Goal: Find specific page/section: Find specific page/section

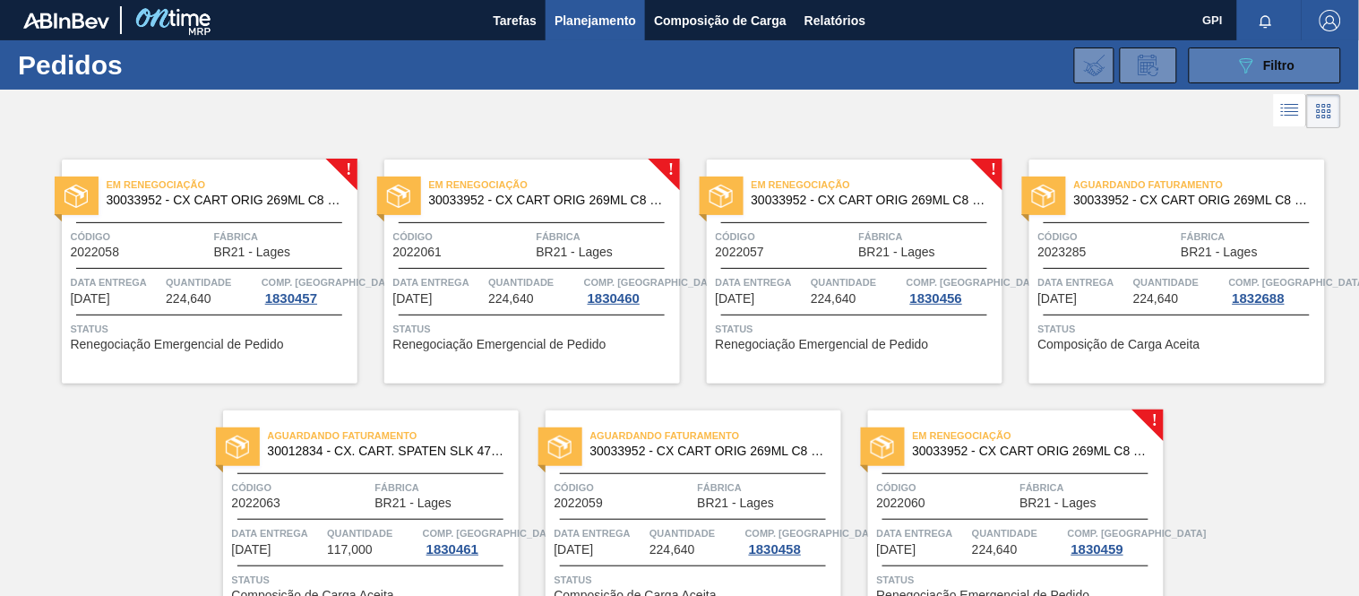
click at [1276, 50] on button "089F7B8B-B2A5-4AFE-B5C0-19BA573D28AC Filtro" at bounding box center [1265, 65] width 152 height 36
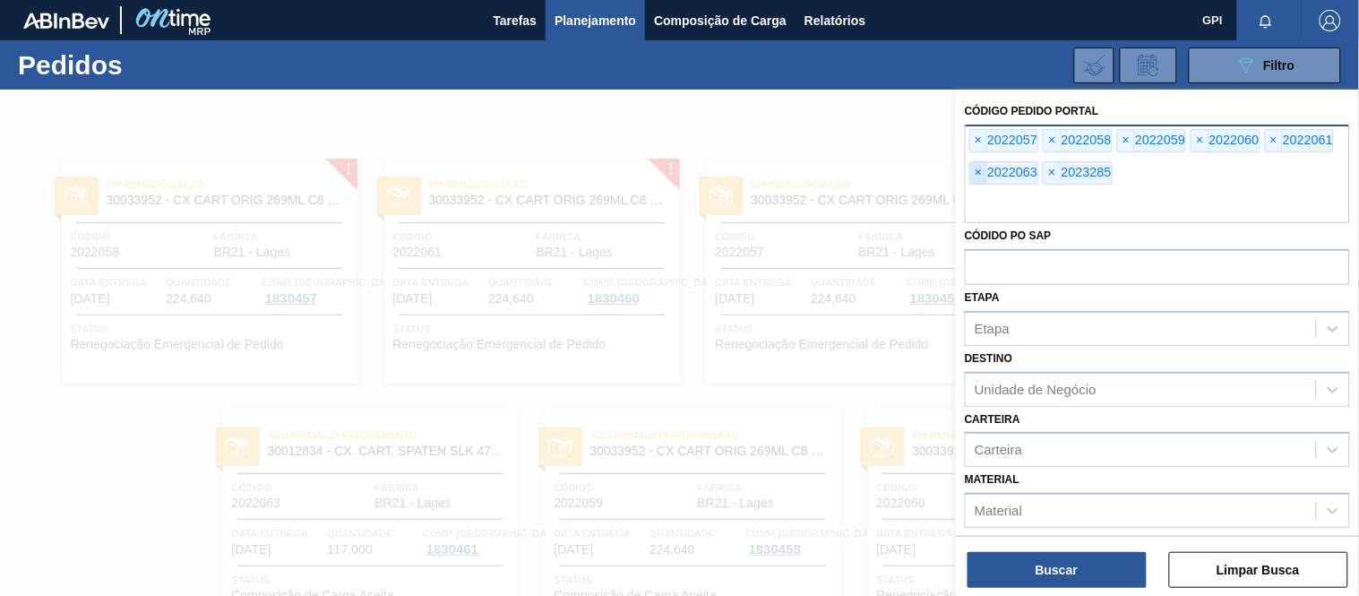
click at [980, 175] on span "×" at bounding box center [978, 173] width 17 height 22
click at [980, 189] on input "text" at bounding box center [1157, 206] width 385 height 34
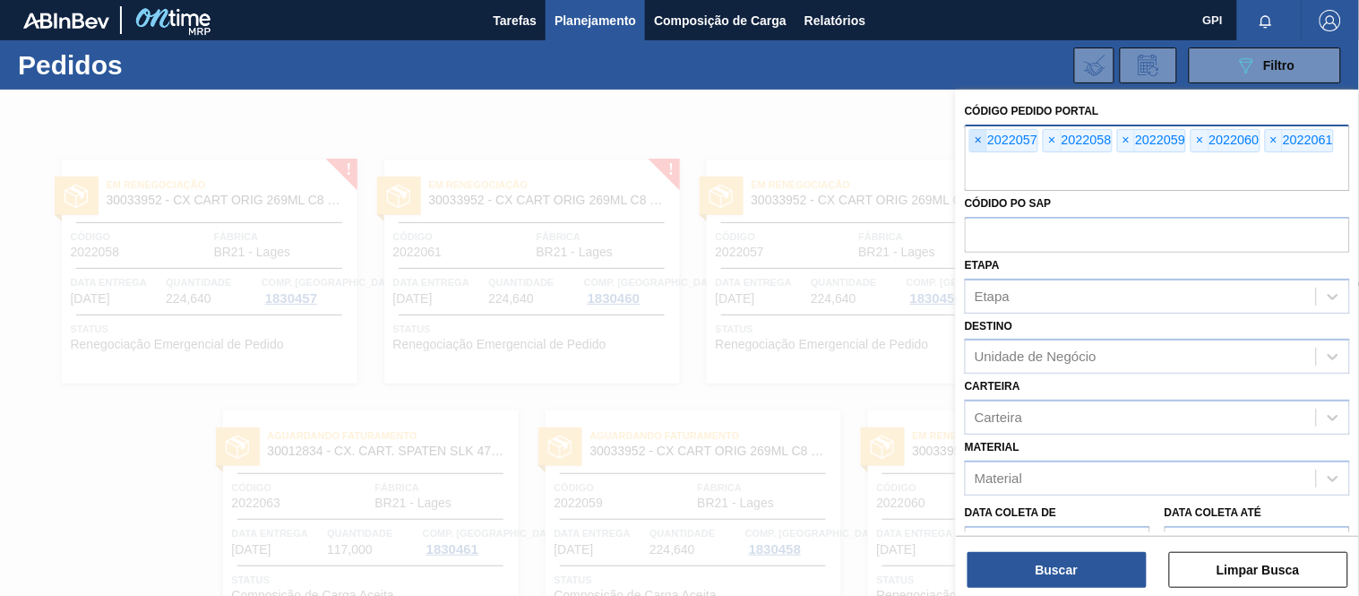
click at [974, 141] on span "×" at bounding box center [978, 141] width 17 height 22
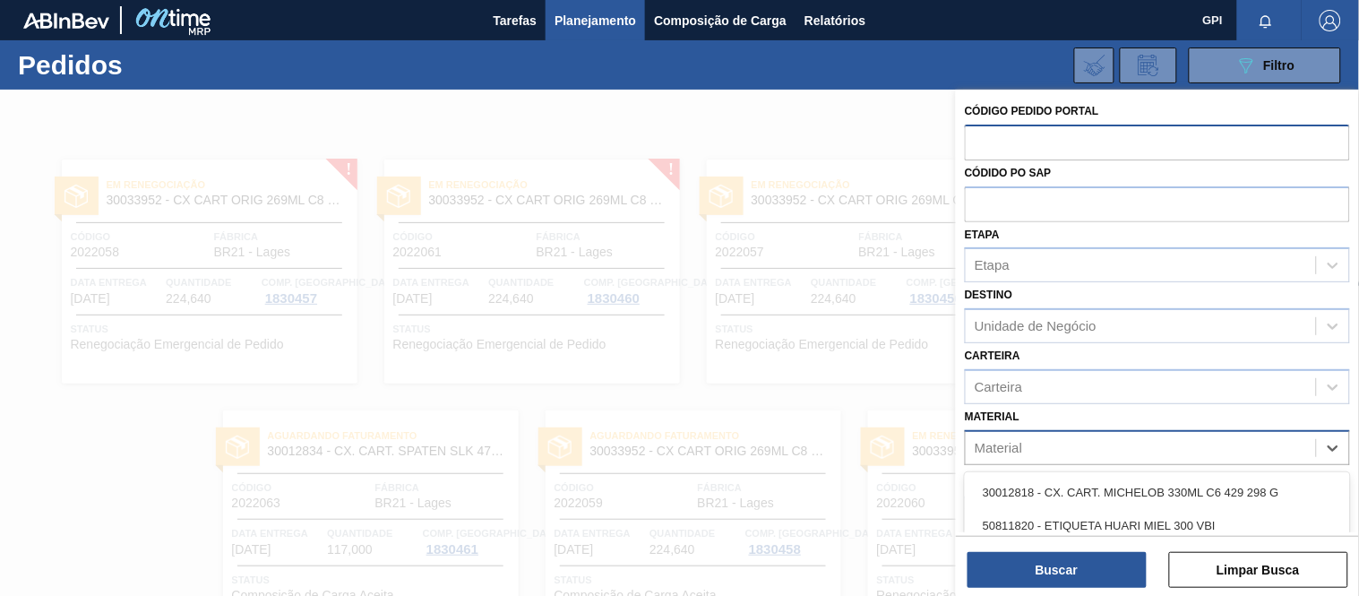
click at [1048, 443] on div "Material" at bounding box center [1141, 448] width 350 height 26
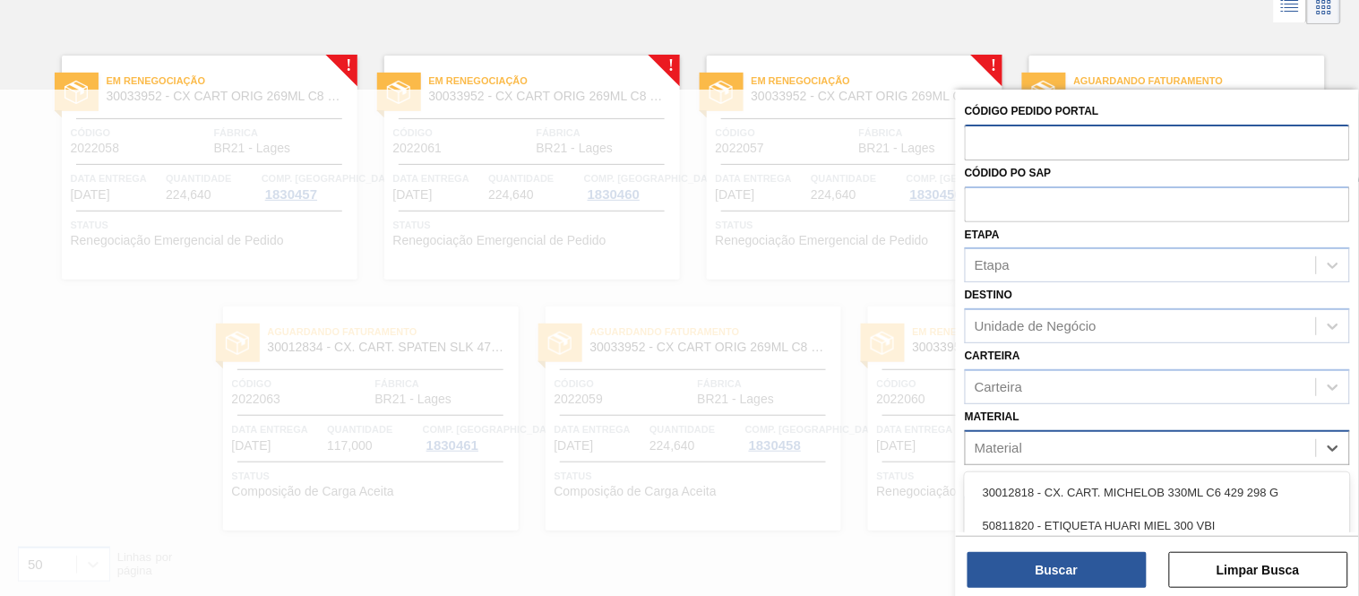
paste input "30033714"
type input "30033714"
click at [1063, 472] on div "30033714 - CAIXA CARTAO BUD UY 330 C6 429" at bounding box center [1157, 492] width 385 height 40
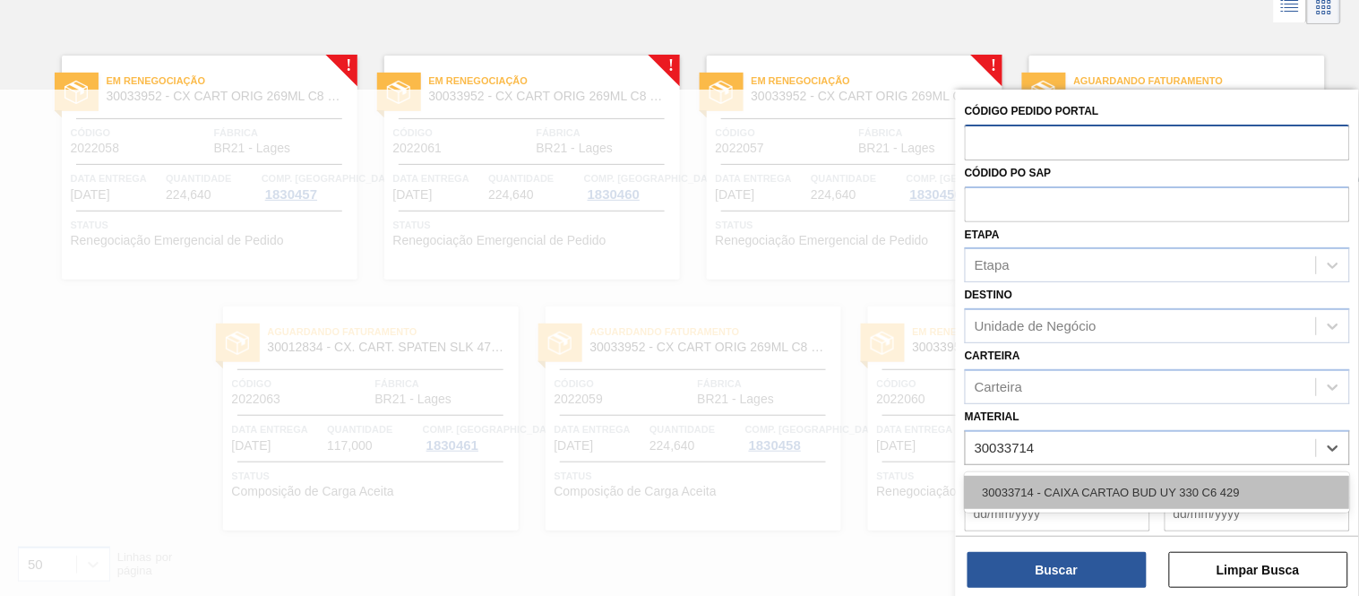
click at [1064, 478] on div "30033714 - CAIXA CARTAO BUD UY 330 C6 429" at bounding box center [1157, 492] width 385 height 33
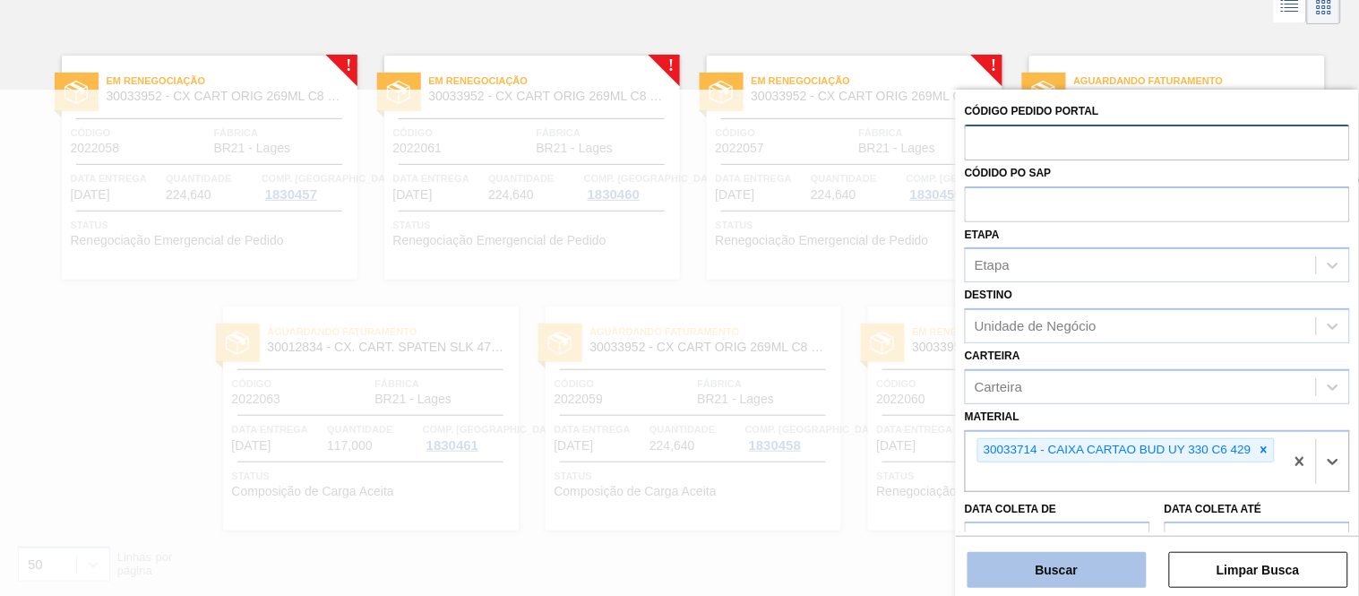
click at [1051, 574] on button "Buscar" at bounding box center [1057, 570] width 179 height 36
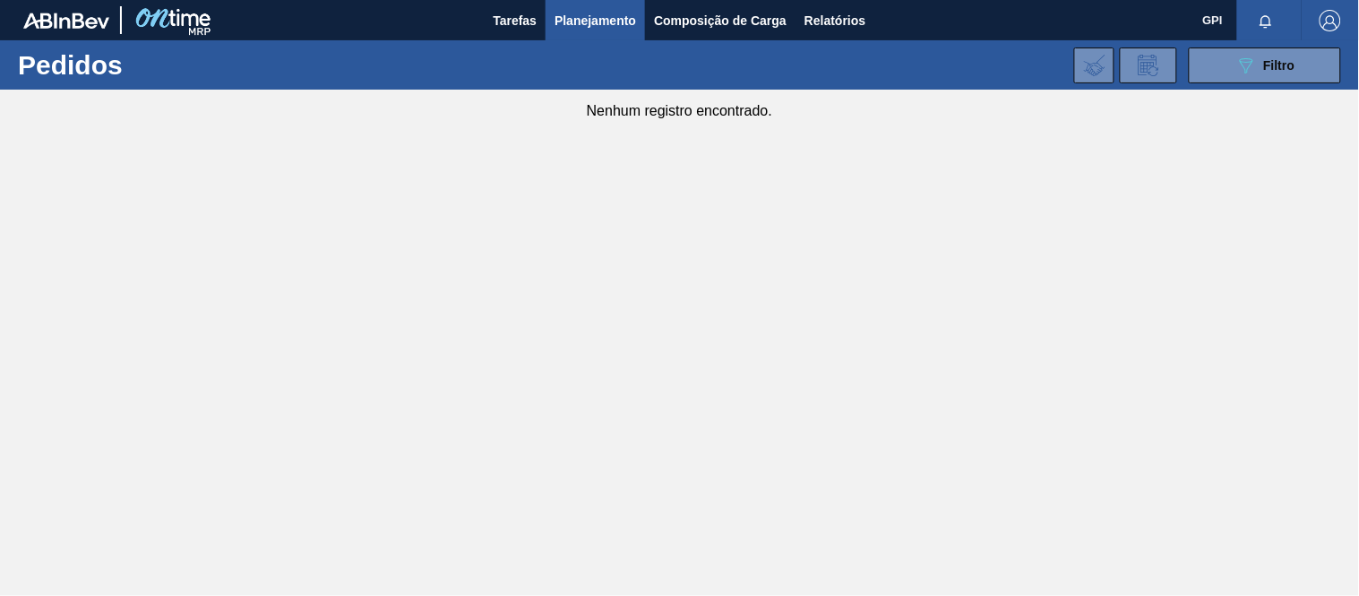
scroll to position [0, 0]
click at [1274, 39] on div at bounding box center [1269, 20] width 65 height 40
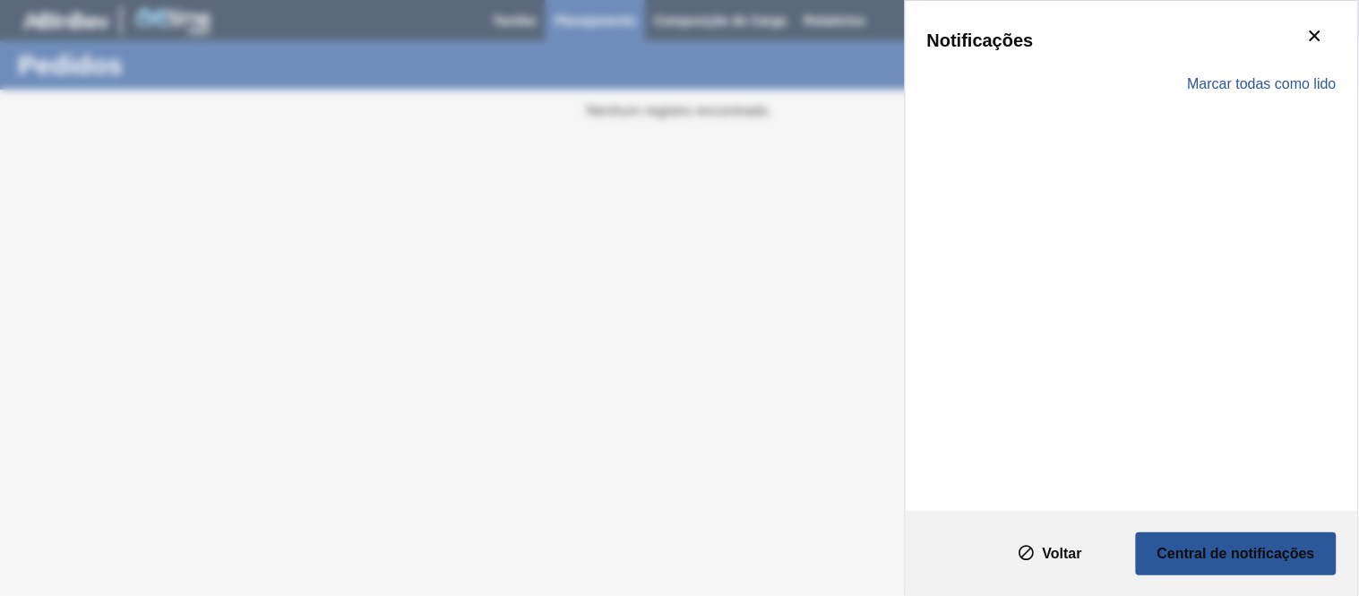
click at [1265, 54] on div "Notificações" at bounding box center [1131, 40] width 409 height 36
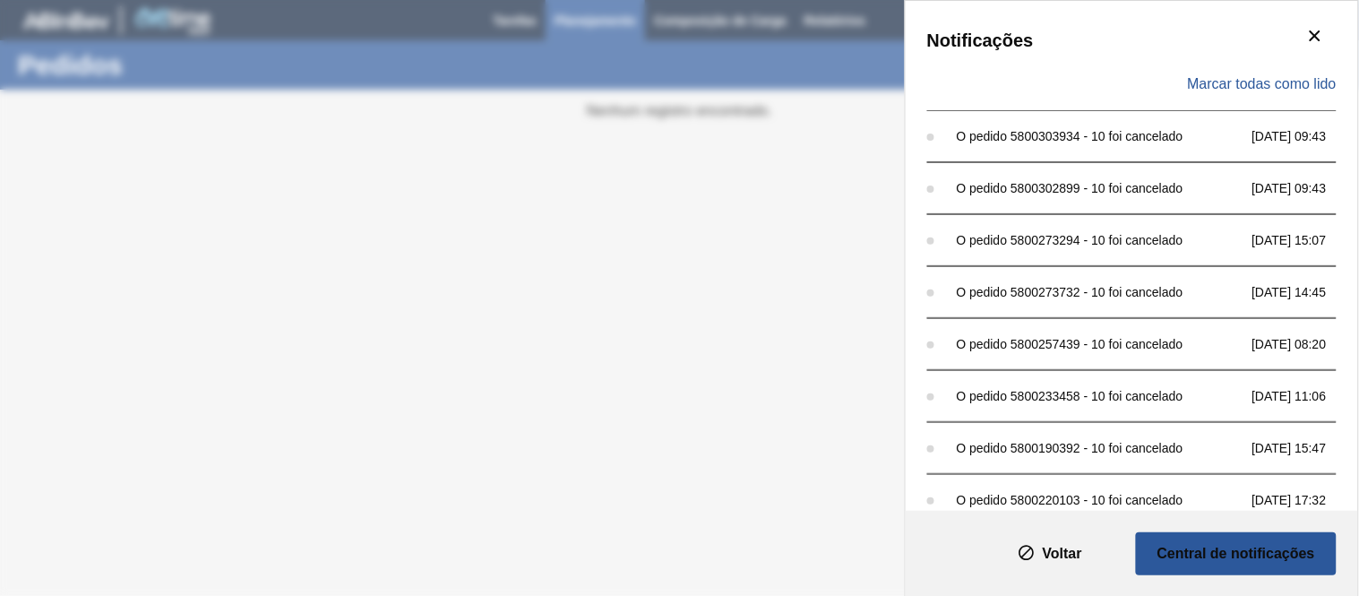
click at [649, 271] on div "Notificações Marcar todas como lido O pedido 5800303934 - 10 foi cancelado [DAT…" at bounding box center [679, 298] width 1359 height 596
drag, startPoint x: 1329, startPoint y: 20, endPoint x: 1331, endPoint y: 30, distance: 10.0
click at [1329, 19] on button "botão de ícone" at bounding box center [1315, 36] width 43 height 43
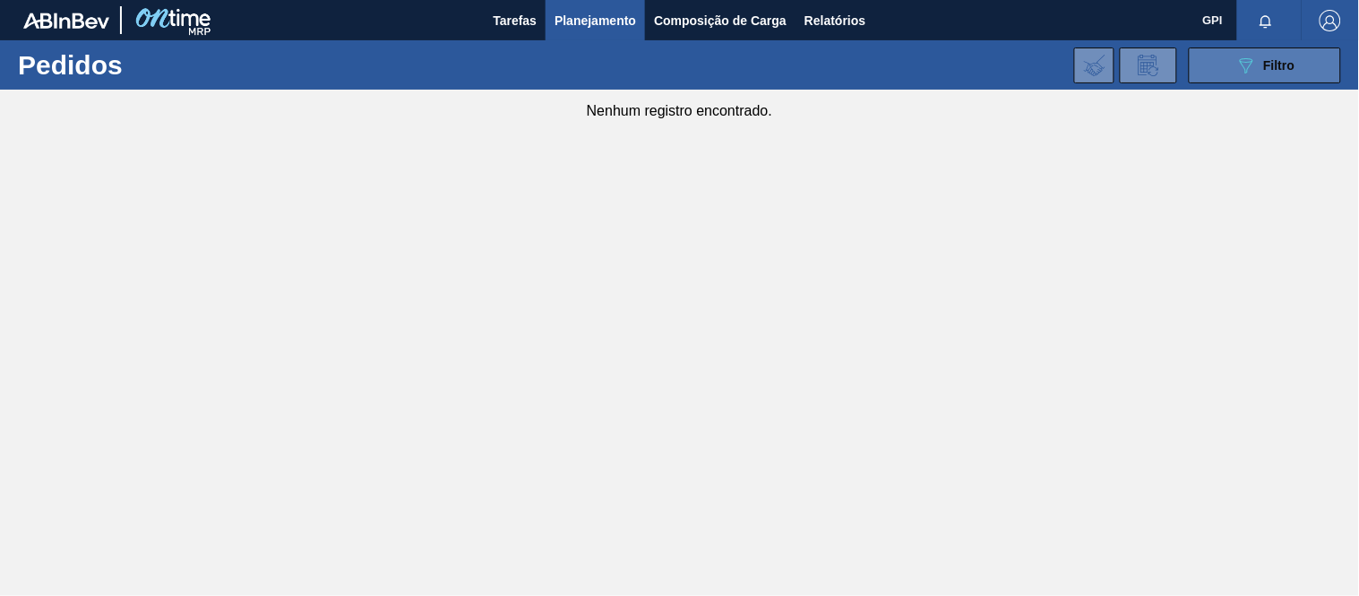
click at [1279, 61] on span "Filtro" at bounding box center [1279, 65] width 31 height 14
